Goal: Navigation & Orientation: Find specific page/section

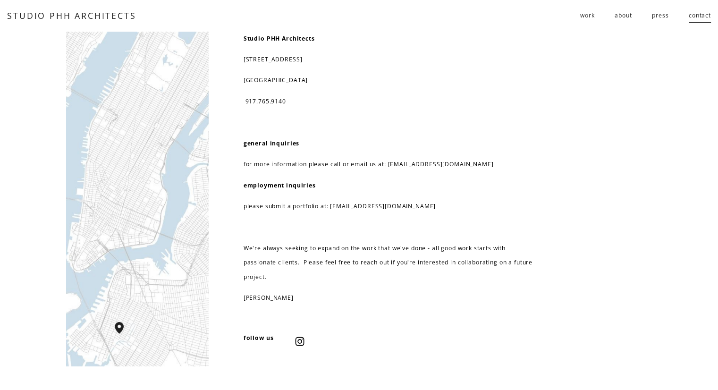
click at [310, 225] on p at bounding box center [389, 228] width 290 height 14
click at [585, 16] on span "work" at bounding box center [587, 16] width 14 height 14
click at [0, 0] on span "residential" at bounding box center [0, 0] width 0 height 0
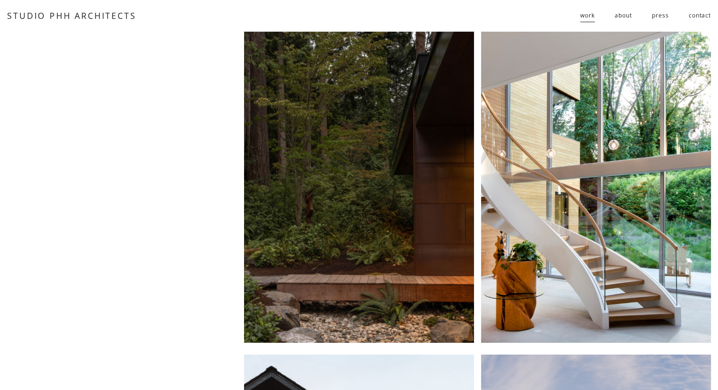
drag, startPoint x: 208, startPoint y: 151, endPoint x: 289, endPoint y: 94, distance: 99.3
click at [0, 0] on span "public" at bounding box center [0, 0] width 0 height 0
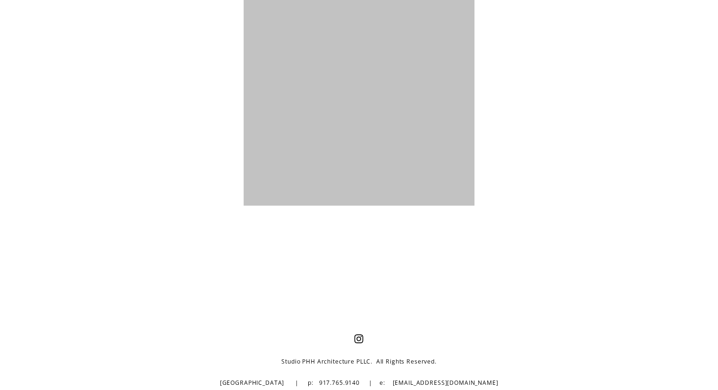
scroll to position [2090, 0]
